Goal: Task Accomplishment & Management: Use online tool/utility

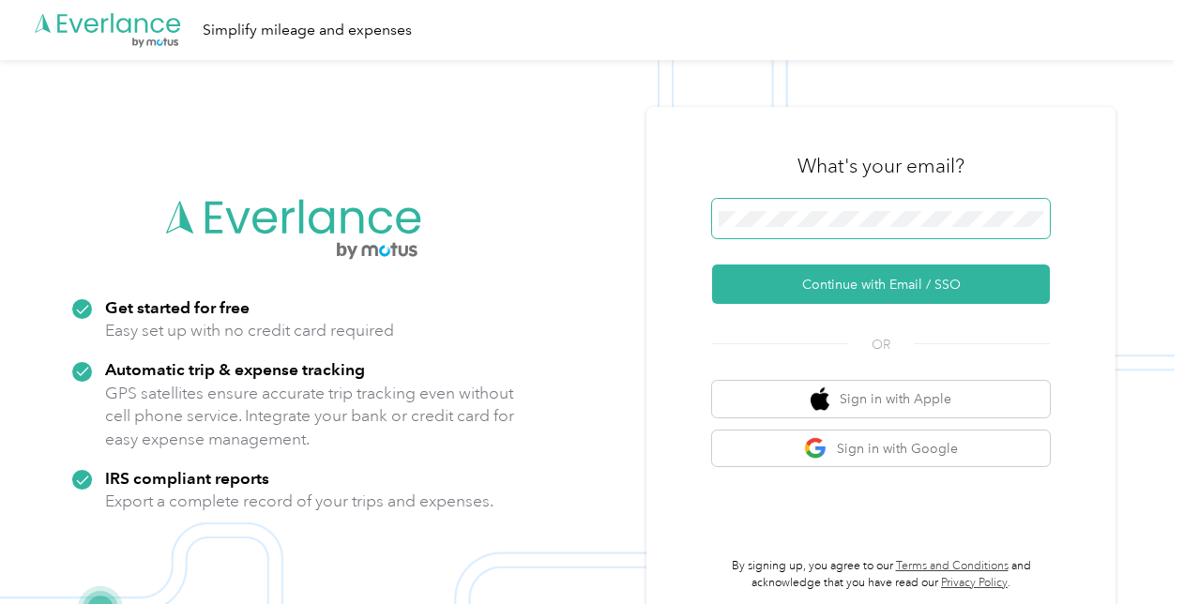
click at [909, 206] on span at bounding box center [881, 218] width 338 height 39
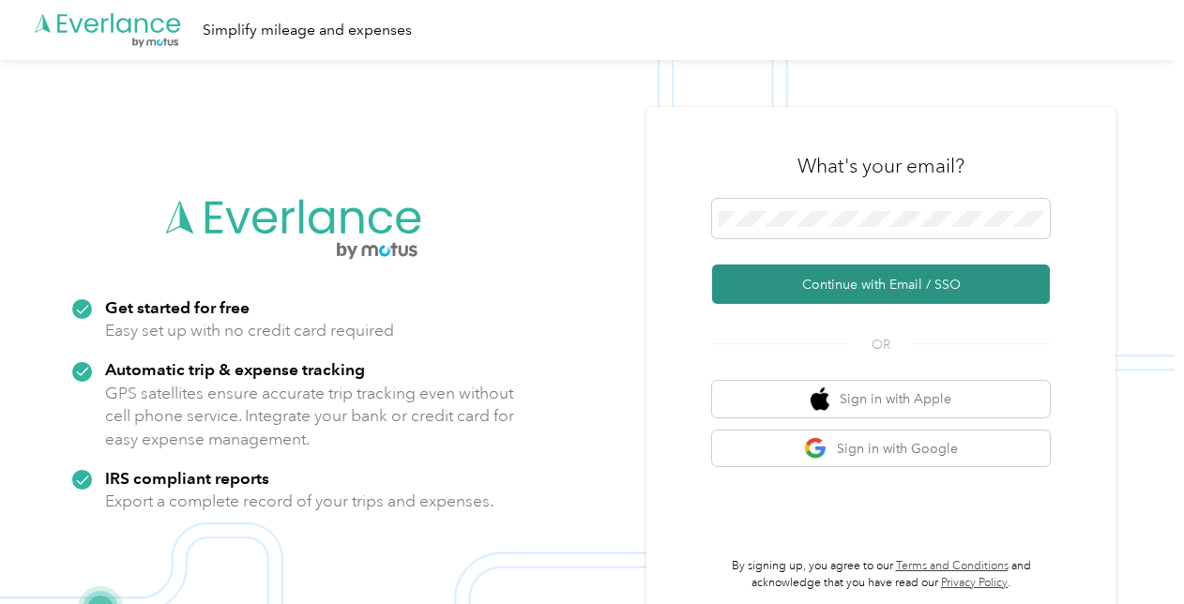
click at [878, 276] on button "Continue with Email / SSO" at bounding box center [881, 284] width 338 height 39
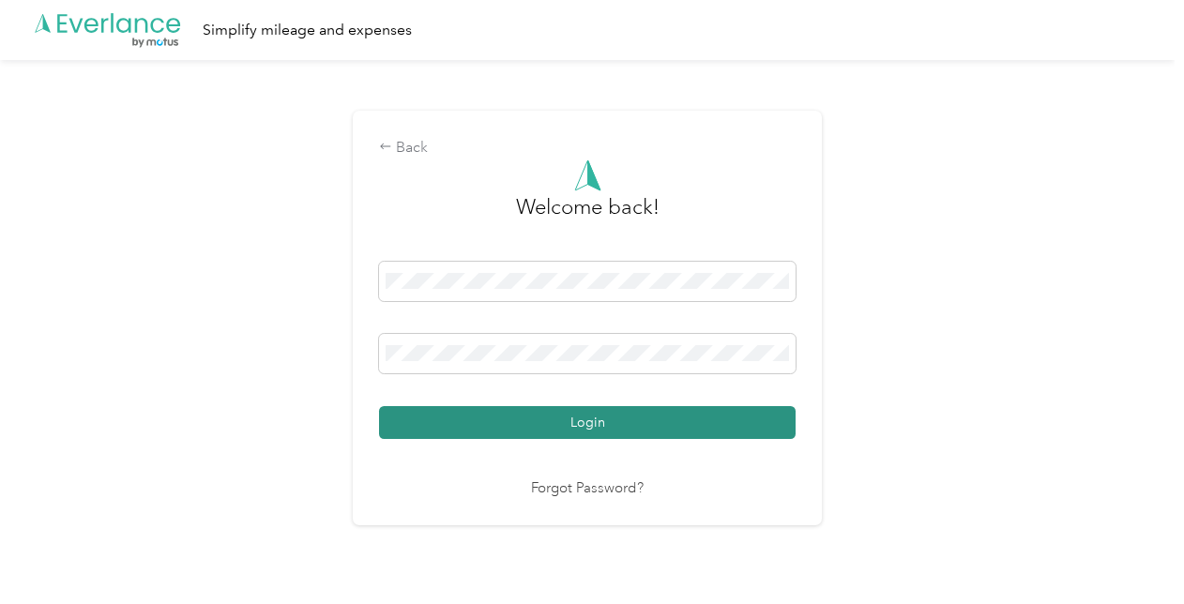
click at [687, 424] on button "Login" at bounding box center [587, 422] width 416 height 33
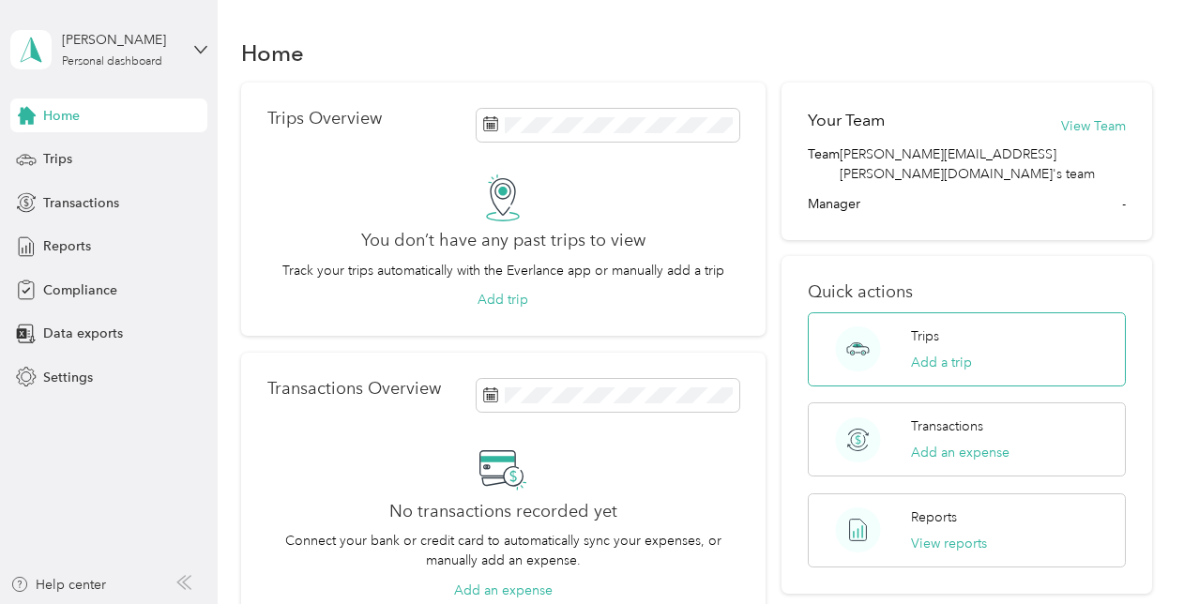
click at [893, 315] on div "Trips Add a trip" at bounding box center [966, 349] width 317 height 74
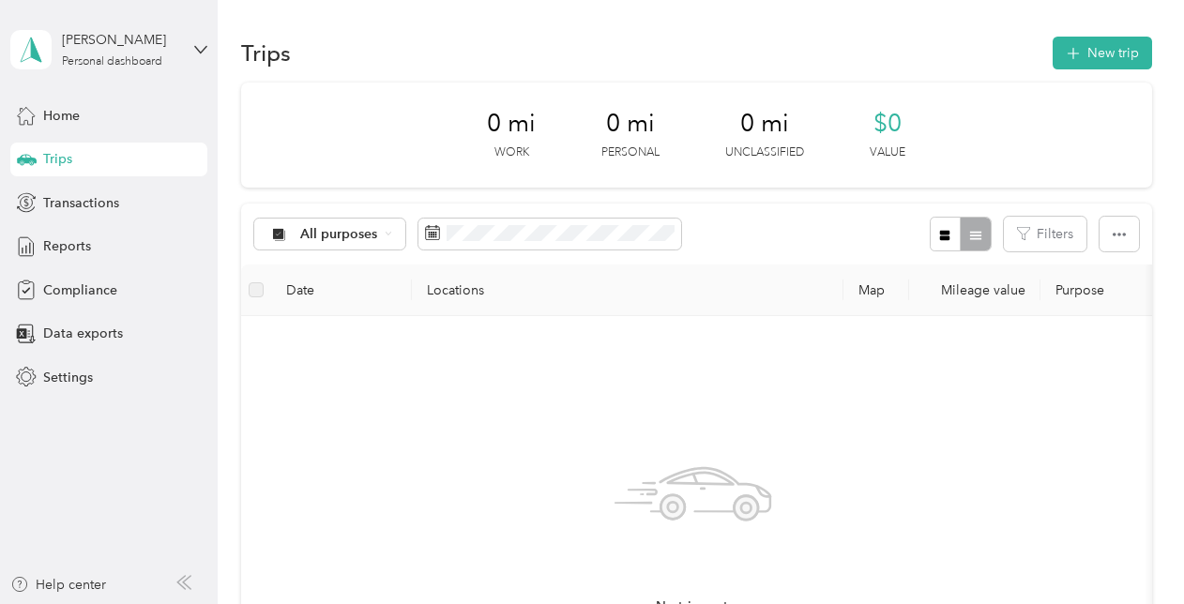
scroll to position [188, 0]
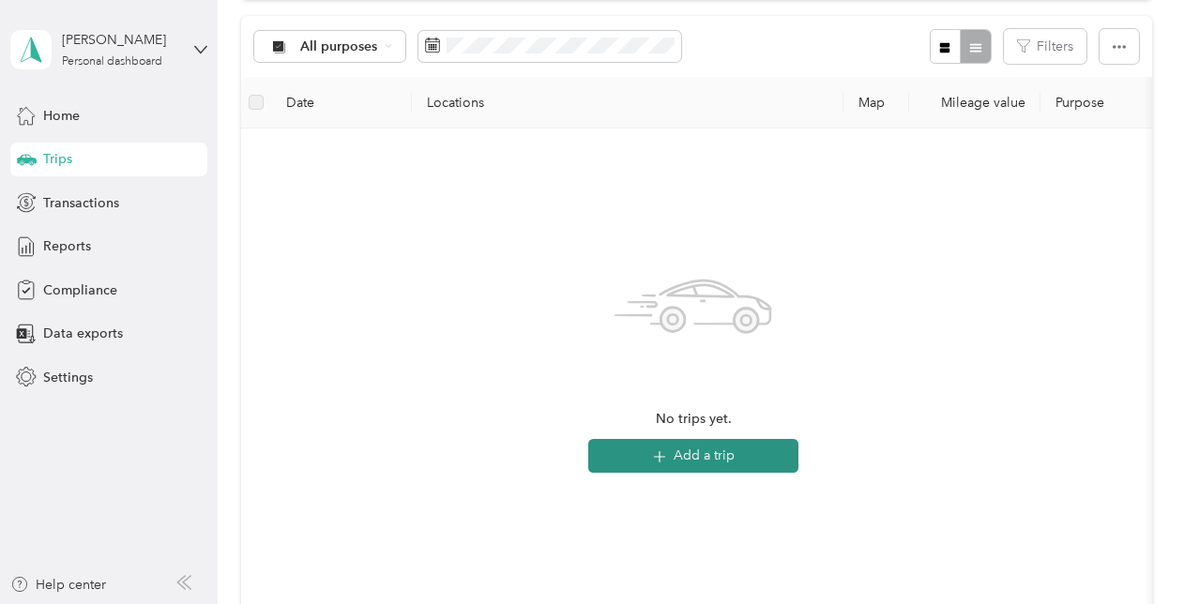
click at [750, 467] on button "Add a trip" at bounding box center [693, 456] width 210 height 34
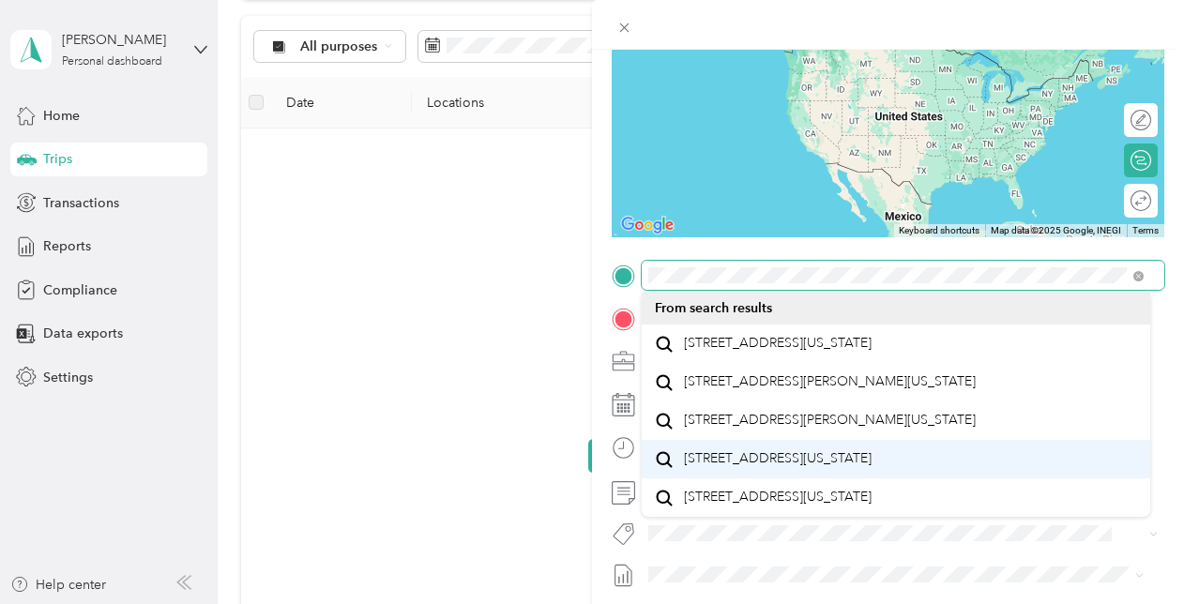
scroll to position [32, 0]
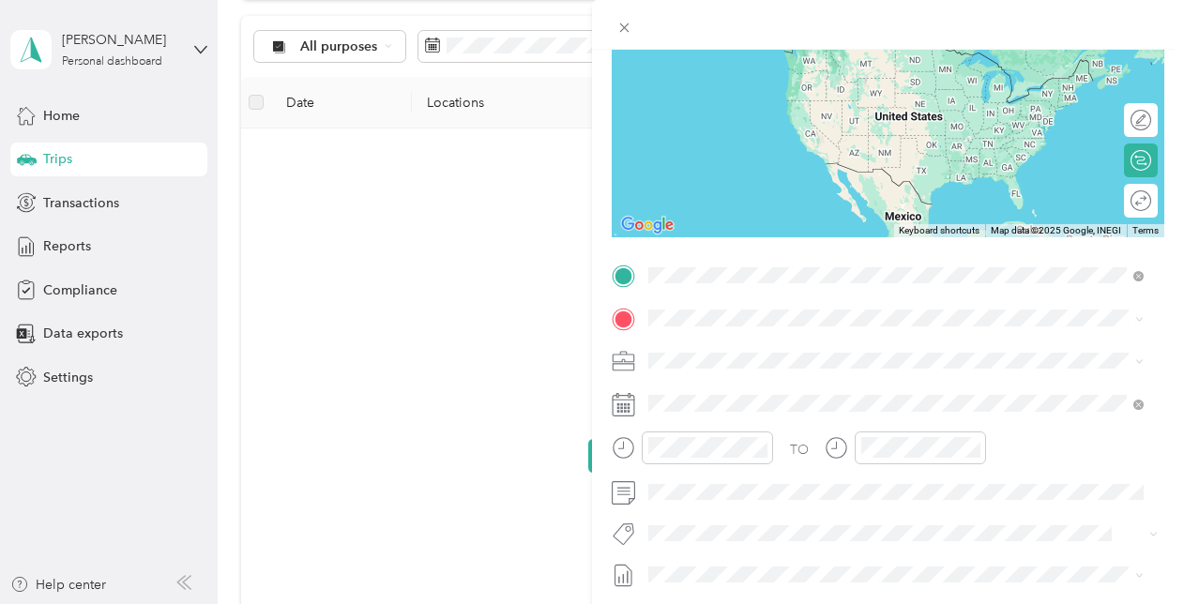
click at [844, 356] on div "[STREET_ADDRESS][US_STATE]" at bounding box center [896, 343] width 482 height 25
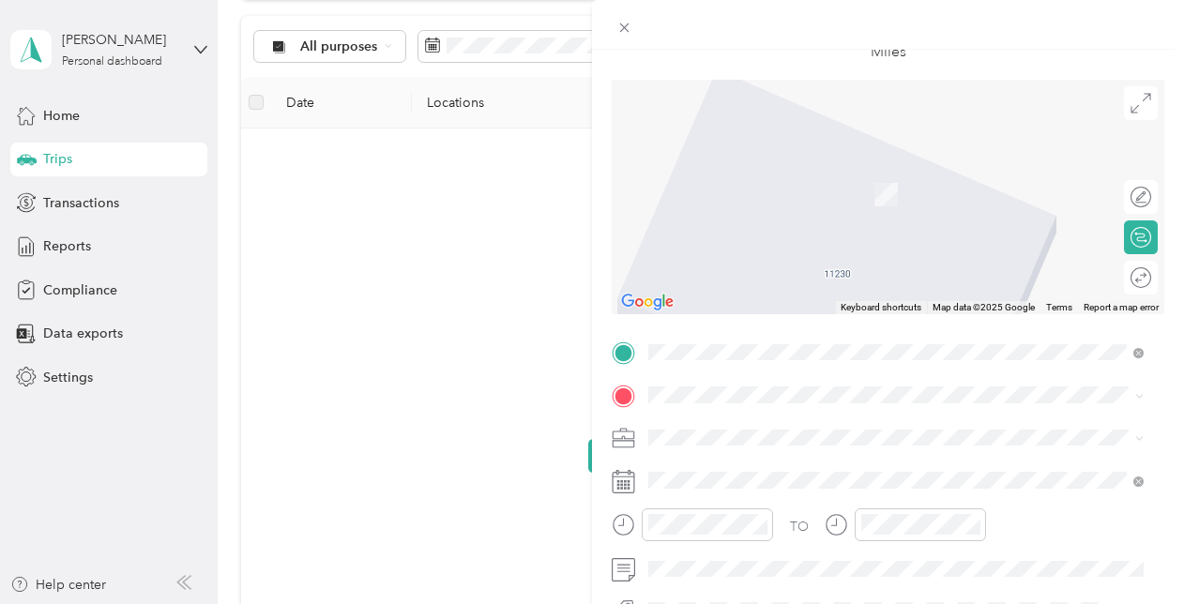
scroll to position [94, 0]
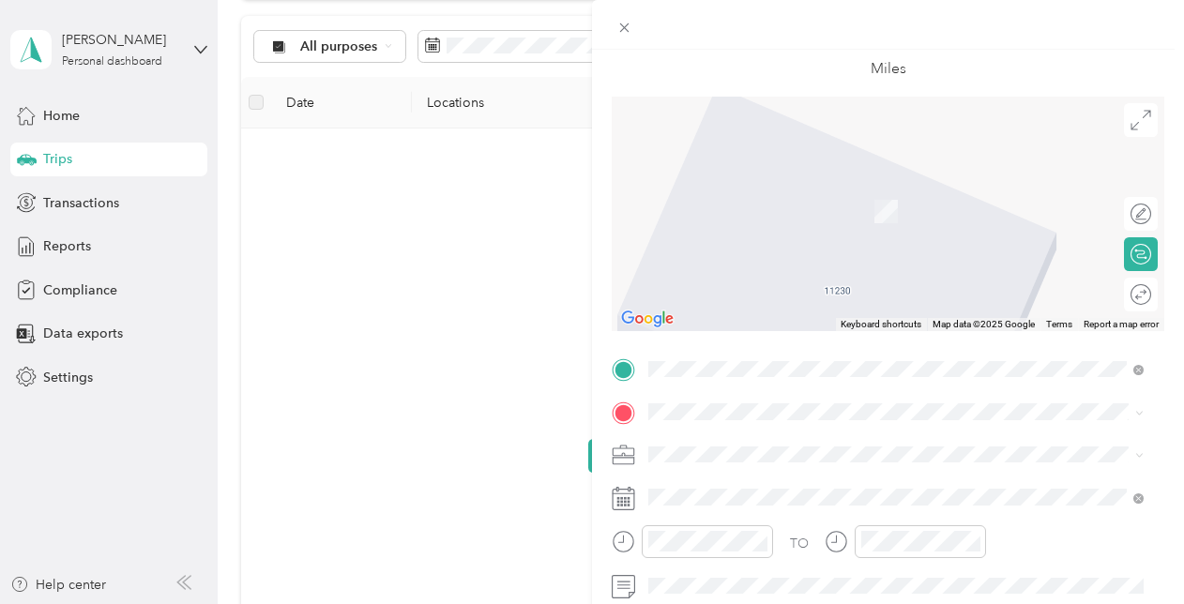
click at [525, 428] on div "New Trip Save This trip cannot be edited because it is either under review, app…" at bounding box center [592, 302] width 1184 height 604
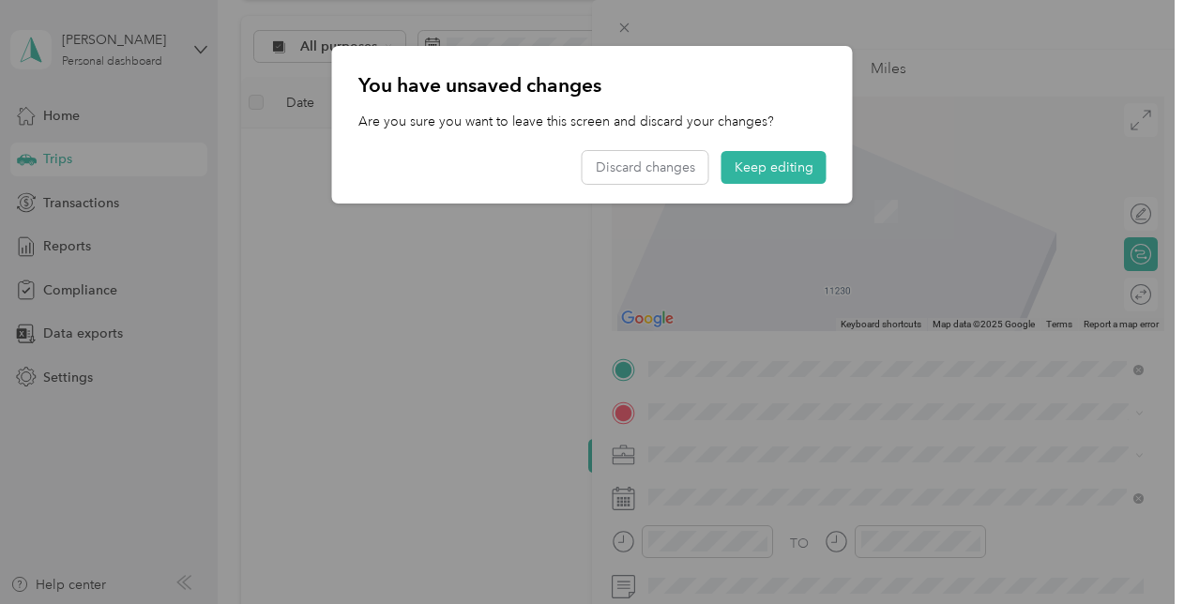
drag, startPoint x: 754, startPoint y: 160, endPoint x: 755, endPoint y: 176, distance: 16.0
click at [754, 163] on button "Keep editing" at bounding box center [773, 167] width 105 height 33
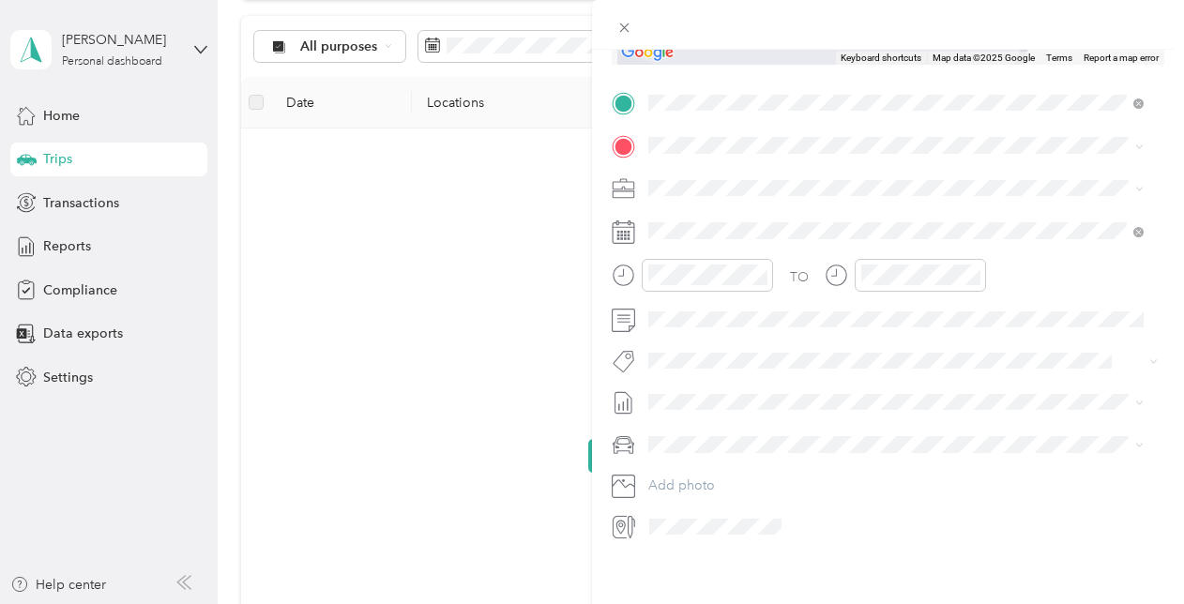
scroll to position [380, 0]
click at [483, 259] on div "New Trip Save This trip cannot be edited because it is either under review, app…" at bounding box center [592, 302] width 1184 height 604
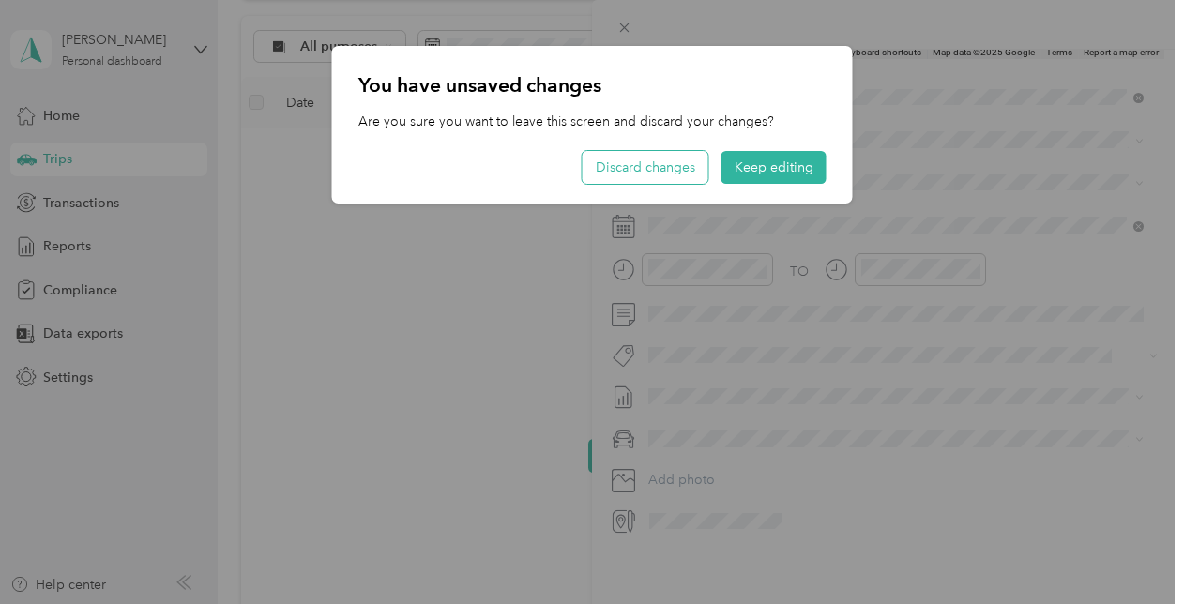
drag, startPoint x: 673, startPoint y: 144, endPoint x: 673, endPoint y: 159, distance: 15.9
click at [673, 155] on div "You have unsaved changes Are you sure you want to leave this screen and discard…" at bounding box center [592, 125] width 521 height 158
click at [672, 165] on button "Discard changes" at bounding box center [645, 167] width 126 height 33
